Goal: Check status: Check status

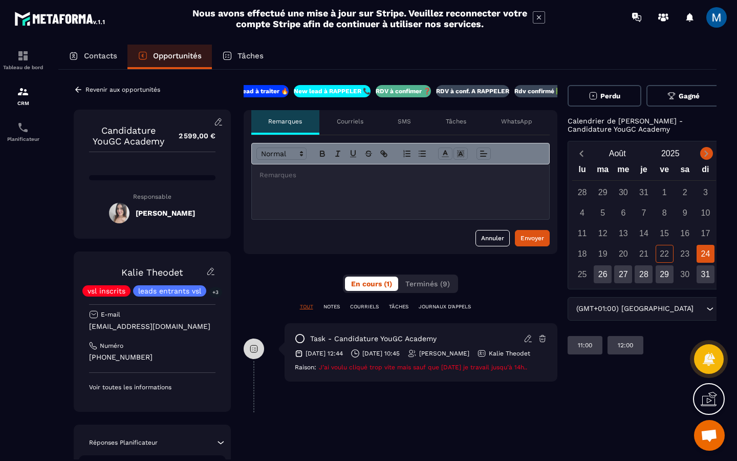
click at [701, 152] on icon "Next month" at bounding box center [706, 153] width 10 height 10
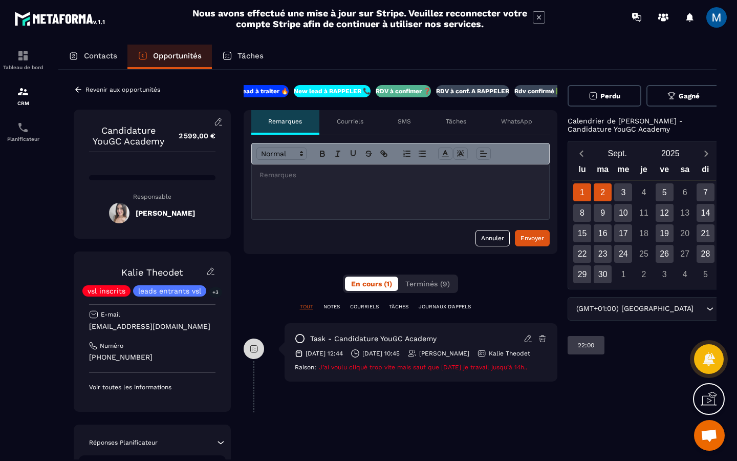
click at [598, 195] on div "2" at bounding box center [603, 192] width 18 height 18
click at [618, 191] on div "3" at bounding box center [623, 192] width 18 height 18
click at [656, 190] on div "5" at bounding box center [665, 192] width 18 height 18
click at [697, 194] on div "7" at bounding box center [706, 192] width 18 height 18
click at [656, 226] on div "19" at bounding box center [665, 233] width 18 height 18
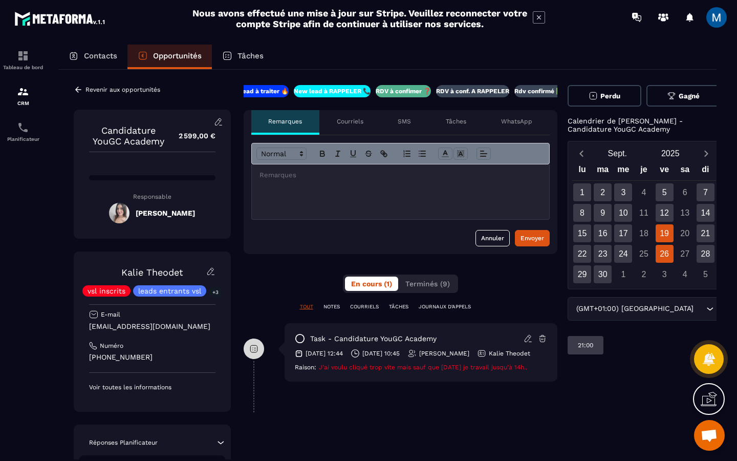
click at [656, 251] on div "26" at bounding box center [665, 254] width 18 height 18
click at [656, 224] on div "19" at bounding box center [665, 233] width 18 height 18
click at [656, 219] on div "12" at bounding box center [665, 213] width 18 height 18
click at [657, 195] on div "5" at bounding box center [665, 192] width 18 height 18
click at [697, 218] on div "14" at bounding box center [706, 213] width 18 height 18
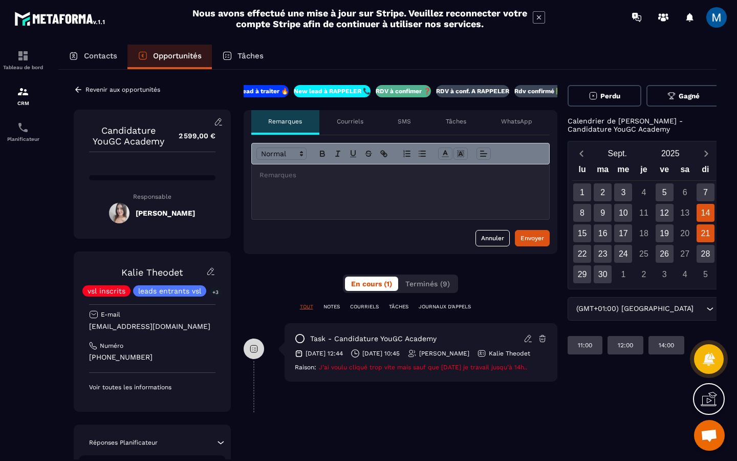
click at [697, 232] on div "21" at bounding box center [706, 233] width 18 height 18
click at [697, 248] on div "28" at bounding box center [706, 254] width 18 height 18
click at [621, 252] on div "24" at bounding box center [623, 254] width 18 height 18
click at [594, 254] on div "23" at bounding box center [603, 254] width 18 height 18
click at [578, 254] on div "22" at bounding box center [582, 254] width 18 height 18
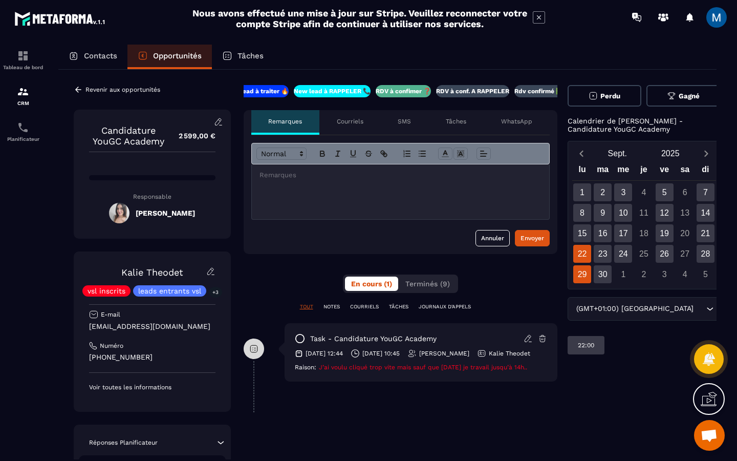
click at [576, 276] on div "29" at bounding box center [582, 274] width 18 height 18
click at [582, 238] on div "15" at bounding box center [582, 233] width 18 height 18
click at [581, 214] on div "8" at bounding box center [582, 213] width 18 height 18
click at [581, 191] on div "1" at bounding box center [582, 192] width 18 height 18
click at [598, 268] on div "30" at bounding box center [603, 274] width 18 height 18
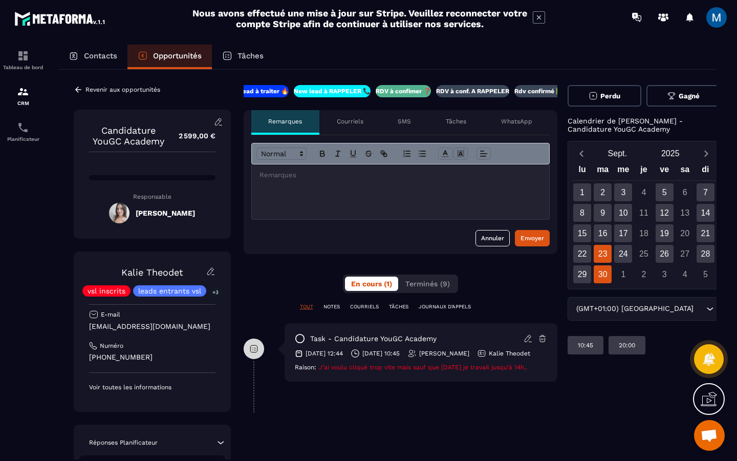
click at [602, 252] on div "23" at bounding box center [603, 254] width 18 height 18
click at [602, 234] on div "16" at bounding box center [603, 233] width 18 height 18
click at [602, 216] on div "9" at bounding box center [603, 213] width 18 height 18
click at [599, 194] on div "2" at bounding box center [603, 192] width 18 height 18
click at [594, 245] on div "23" at bounding box center [603, 254] width 18 height 18
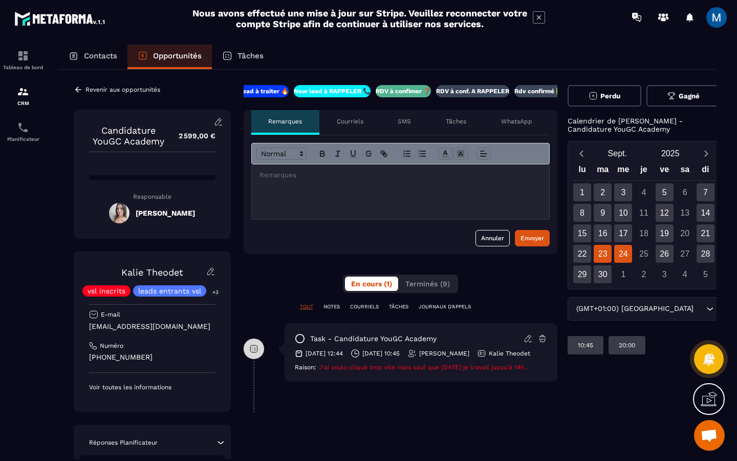
click at [617, 255] on div "24" at bounding box center [623, 254] width 18 height 18
click at [618, 235] on div "17" at bounding box center [623, 233] width 18 height 18
click at [615, 212] on div "10" at bounding box center [623, 213] width 18 height 18
click at [615, 198] on div "3" at bounding box center [623, 192] width 18 height 18
click at [659, 194] on div "5" at bounding box center [665, 192] width 18 height 18
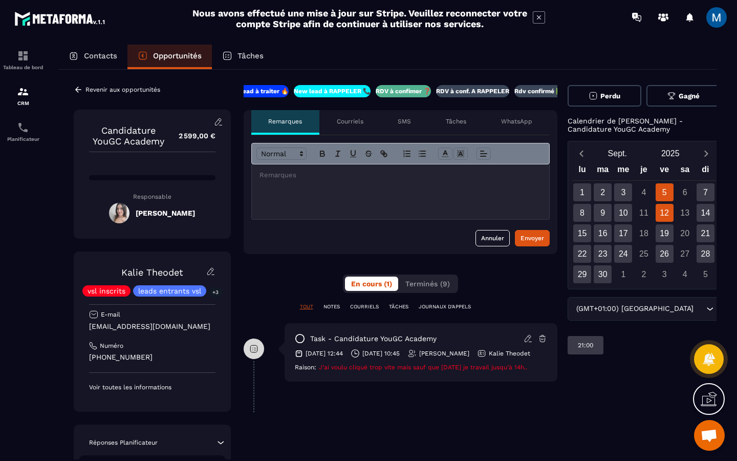
click at [656, 210] on div "12" at bounding box center [665, 213] width 18 height 18
click at [659, 235] on div "19" at bounding box center [665, 233] width 18 height 18
click at [659, 253] on div "26" at bounding box center [665, 254] width 18 height 18
click at [697, 253] on div "28" at bounding box center [706, 254] width 18 height 18
click at [697, 238] on div "21" at bounding box center [706, 233] width 18 height 18
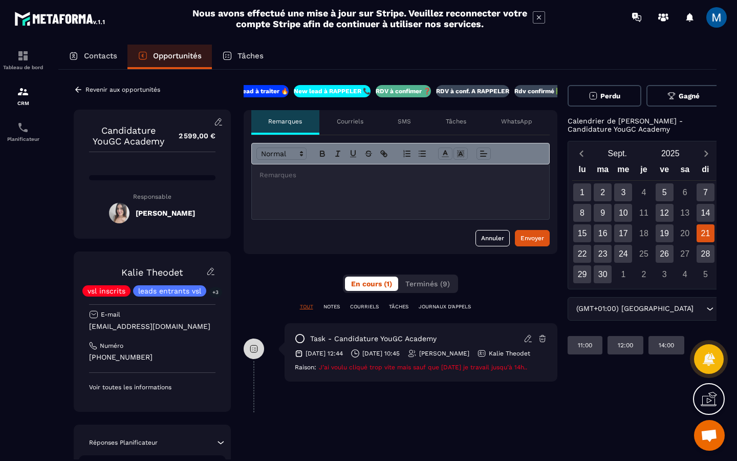
click at [679, 207] on div "13" at bounding box center [685, 213] width 18 height 18
click at [697, 210] on div "14" at bounding box center [706, 213] width 18 height 18
click at [697, 195] on div "7" at bounding box center [706, 192] width 18 height 18
click at [701, 153] on icon "Next month" at bounding box center [706, 153] width 10 height 10
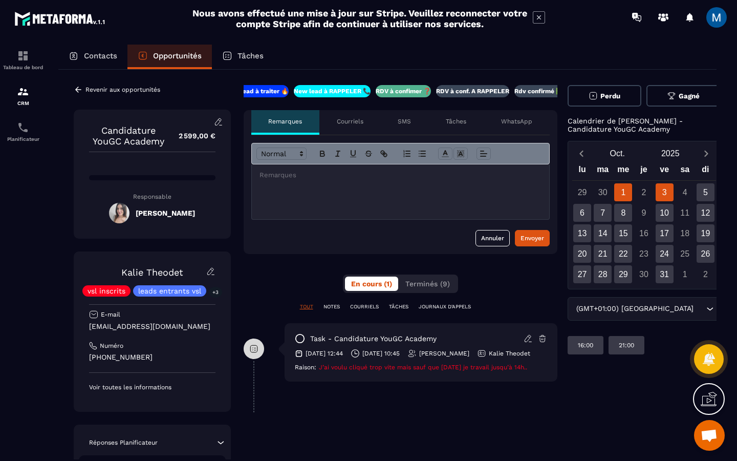
click at [656, 194] on div "3" at bounding box center [665, 192] width 18 height 18
click at [697, 193] on div "5" at bounding box center [706, 192] width 18 height 18
click at [697, 209] on div "12" at bounding box center [706, 213] width 18 height 18
click at [697, 237] on div "19" at bounding box center [706, 233] width 18 height 18
click at [697, 251] on div "26" at bounding box center [706, 254] width 18 height 18
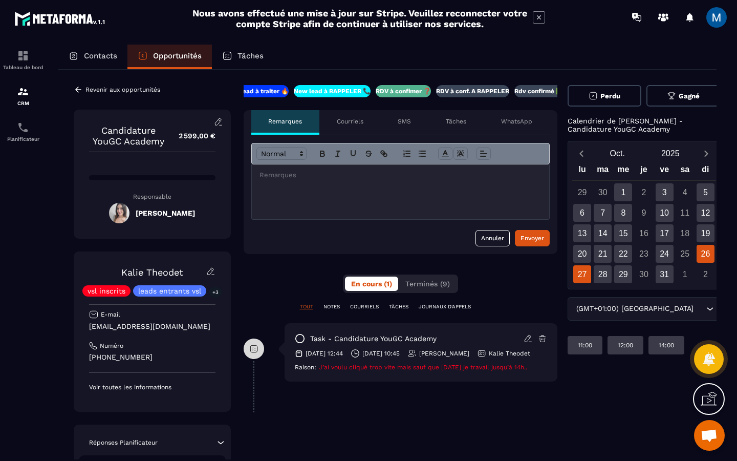
click at [582, 271] on div "27" at bounding box center [582, 274] width 18 height 18
click at [598, 271] on div "28" at bounding box center [603, 274] width 18 height 18
click at [614, 271] on div "29" at bounding box center [623, 274] width 18 height 18
click at [595, 274] on div "28" at bounding box center [603, 274] width 18 height 18
click at [596, 259] on div "21" at bounding box center [603, 254] width 18 height 18
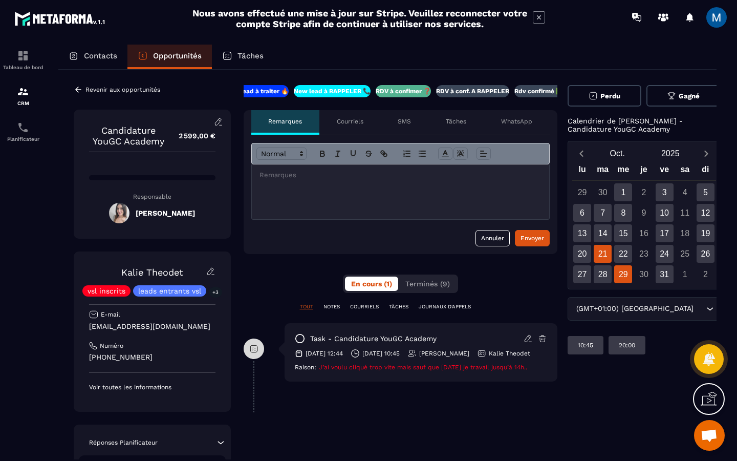
click at [615, 266] on div "29" at bounding box center [623, 274] width 18 height 18
click at [77, 87] on icon at bounding box center [78, 89] width 9 height 9
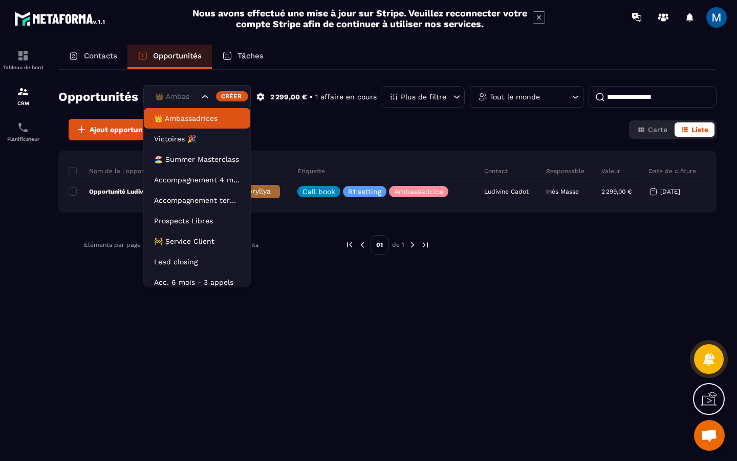
click at [207, 98] on icon "Search for option" at bounding box center [205, 97] width 10 height 10
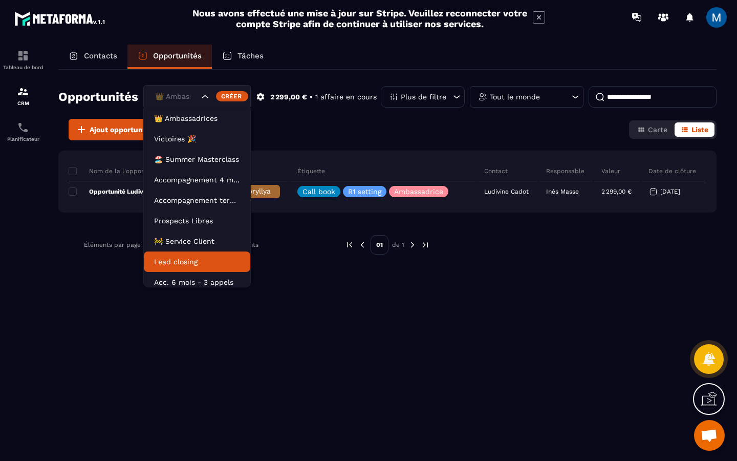
click at [206, 258] on p "Lead closing" at bounding box center [197, 261] width 86 height 10
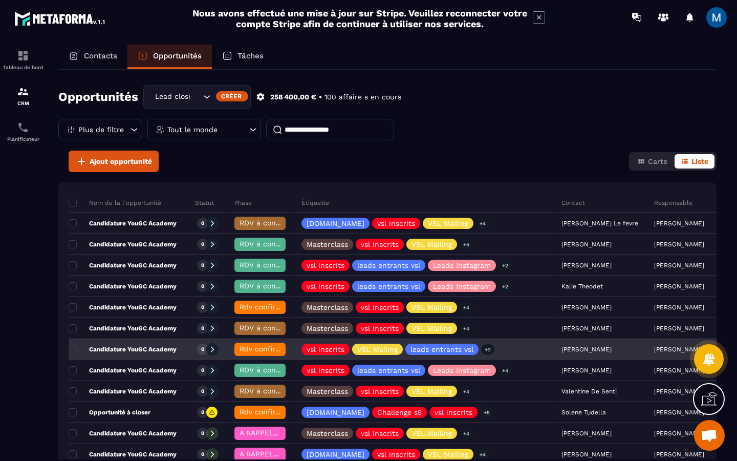
scroll to position [49, 0]
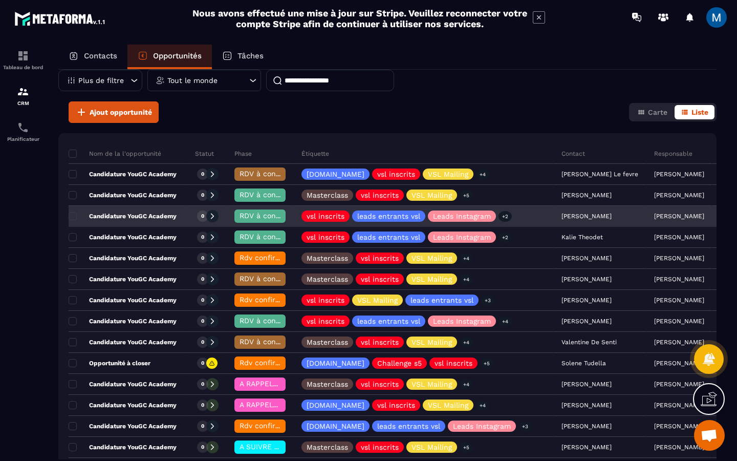
click at [182, 217] on div "Candidature YouGC Academy" at bounding box center [128, 216] width 119 height 20
